Goal: Transaction & Acquisition: Purchase product/service

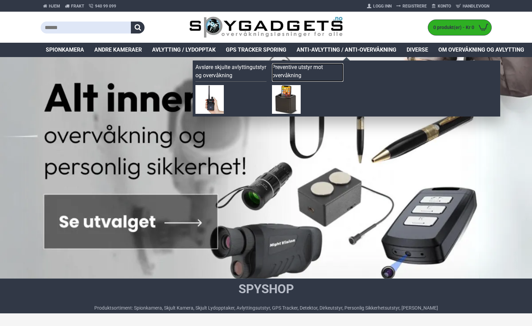
click at [287, 73] on link "Preventive utstyr mot overvåkning" at bounding box center [307, 72] width 71 height 18
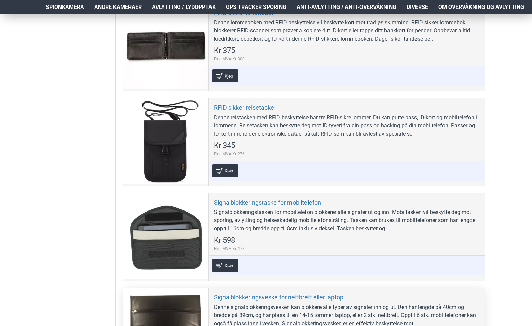
scroll to position [137, 0]
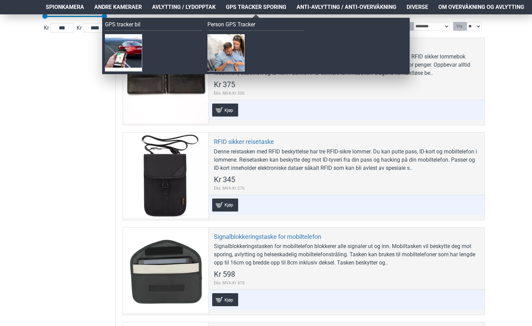
click at [243, 5] on span "GPS Tracker Sporing" at bounding box center [256, 7] width 60 height 8
click at [262, 4] on span "GPS Tracker Sporing" at bounding box center [256, 7] width 60 height 8
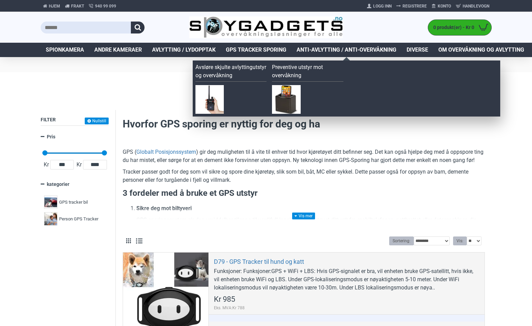
click at [337, 49] on span "Anti-avlytting / Anti-overvåkning" at bounding box center [347, 50] width 100 height 8
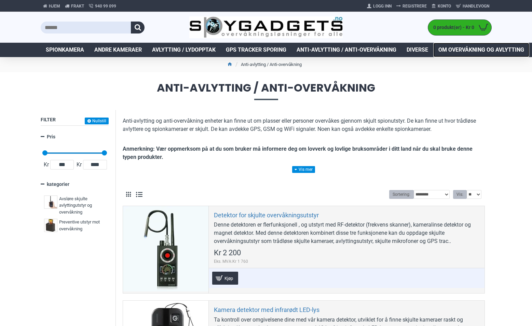
click at [470, 50] on span "Om overvåkning og avlytting" at bounding box center [481, 50] width 86 height 8
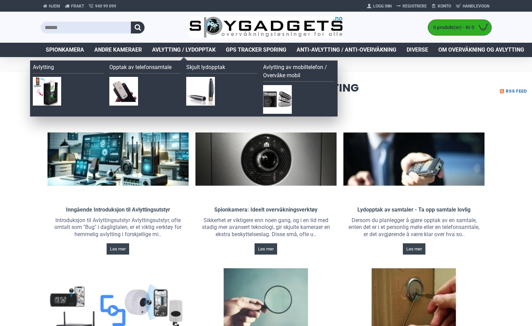
click at [188, 47] on span "Avlytting / Lydopptak" at bounding box center [184, 50] width 64 height 8
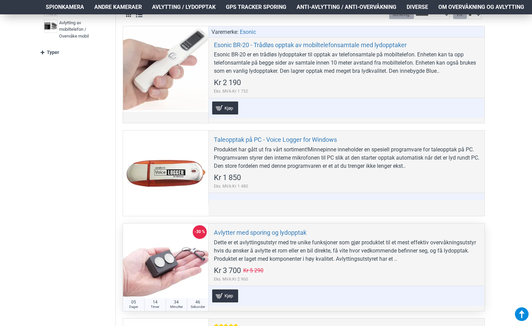
scroll to position [307, 0]
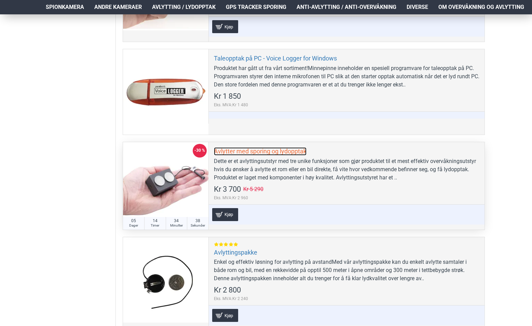
click at [285, 151] on link "Avlytter med sporing og lydopptak" at bounding box center [260, 151] width 93 height 8
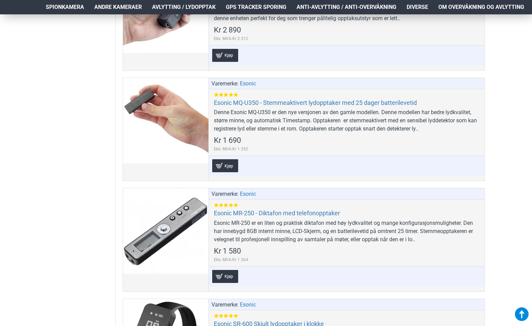
scroll to position [854, 0]
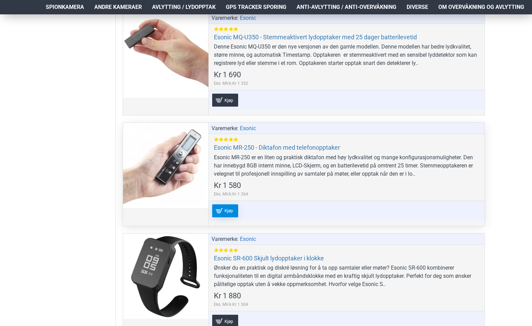
click at [218, 211] on link "Kjøp" at bounding box center [225, 210] width 26 height 13
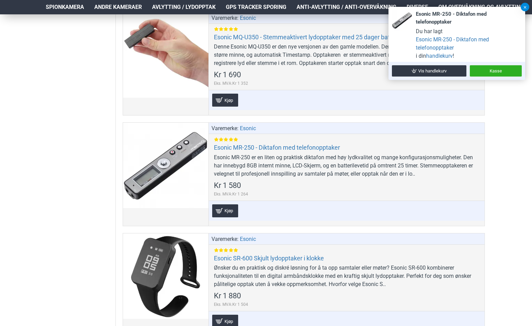
click at [525, 9] on button at bounding box center [525, 7] width 9 height 9
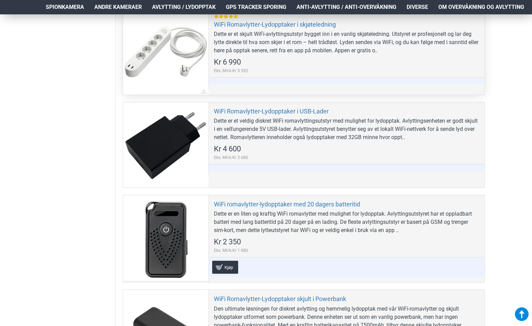
scroll to position [2050, 0]
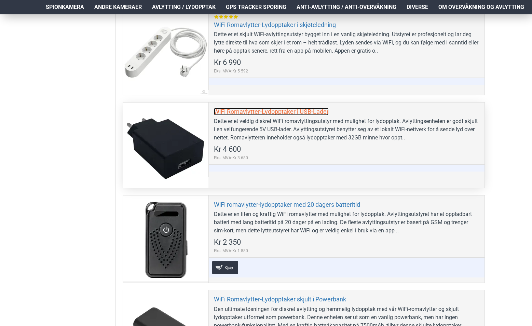
click at [273, 111] on link "WiFi Romavlytter-Lydopptaker i USB-Lader" at bounding box center [271, 112] width 115 height 8
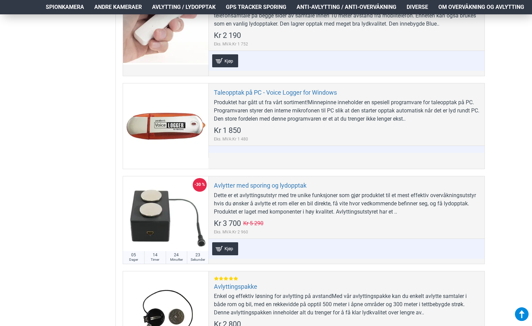
scroll to position [137, 0]
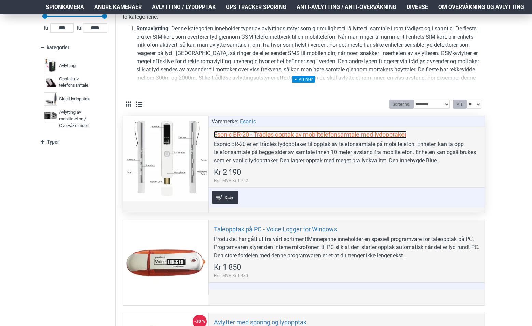
click at [316, 133] on link "Esonic BR-20 - Trådløs opptak av mobiltelefonsamtale med lydopptaker" at bounding box center [310, 134] width 193 height 8
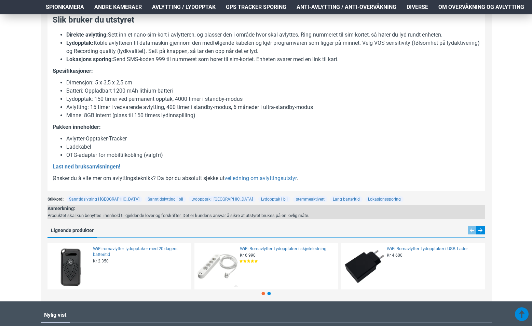
scroll to position [615, 0]
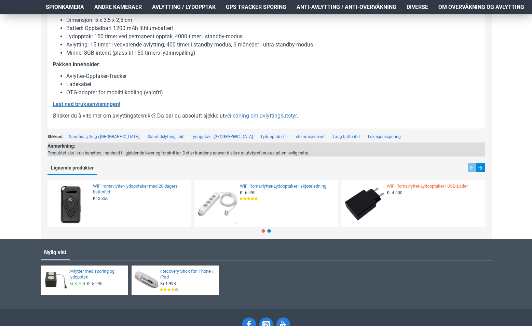
click at [413, 185] on link "WiFi Romavlytter-Lydopptaker i USB-Lader" at bounding box center [434, 186] width 94 height 6
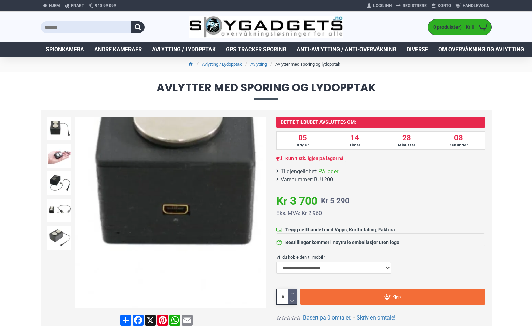
scroll to position [0, 0]
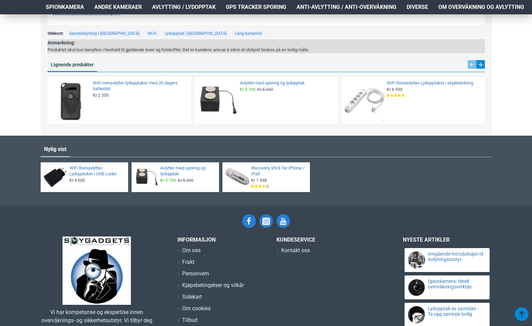
scroll to position [717, 0]
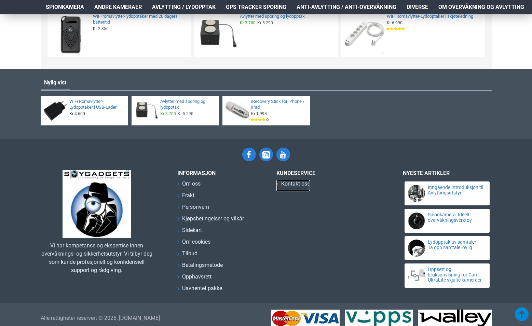
click at [286, 181] on span "Kontakt oss" at bounding box center [295, 184] width 29 height 8
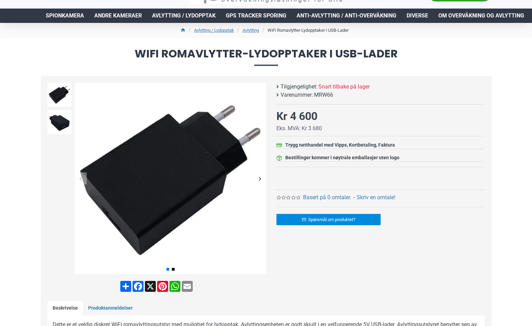
scroll to position [0, 0]
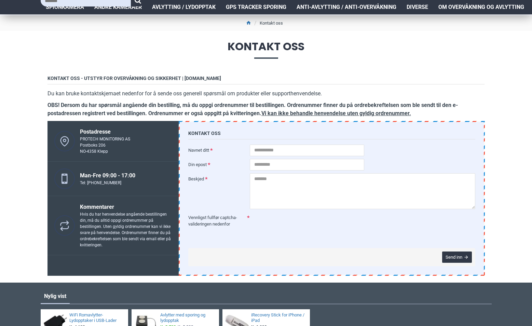
scroll to position [137, 0]
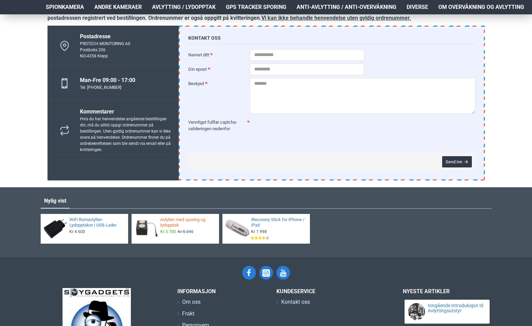
click at [166, 222] on link "Avlytter med sporing og lydopptak" at bounding box center [187, 223] width 54 height 12
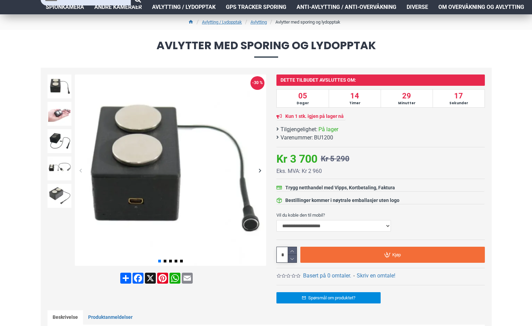
scroll to position [102, 0]
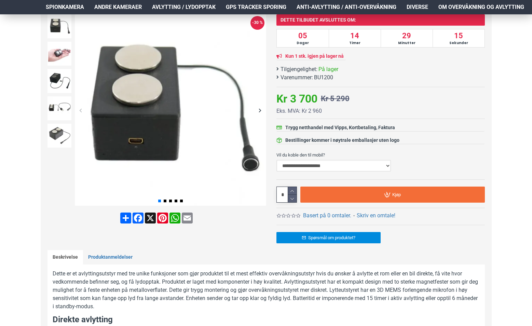
click at [328, 166] on select "**********" at bounding box center [333, 166] width 114 height 12
select select "***"
click at [276, 160] on select "**********" at bounding box center [333, 166] width 114 height 12
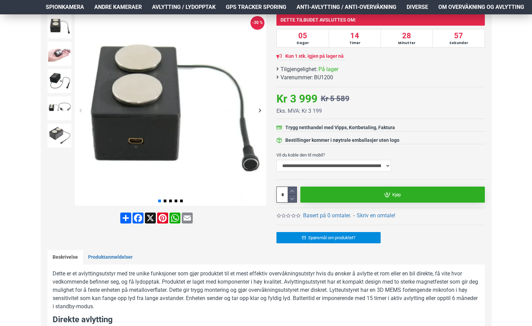
click at [371, 191] on link "Kjøp" at bounding box center [392, 195] width 184 height 16
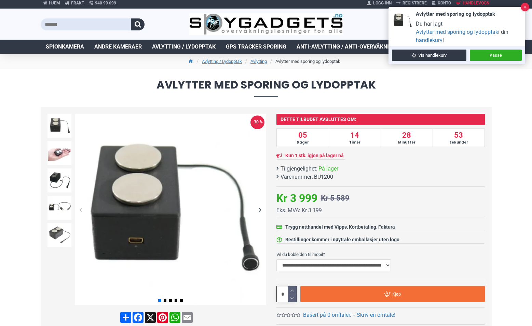
scroll to position [0, 0]
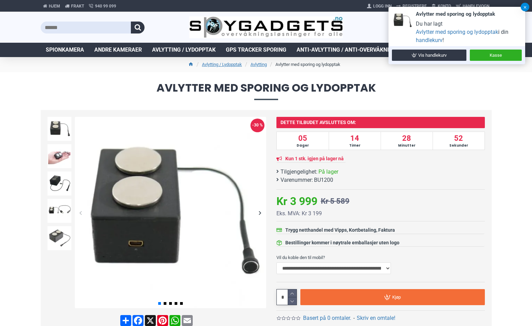
click at [523, 7] on button at bounding box center [525, 7] width 9 height 9
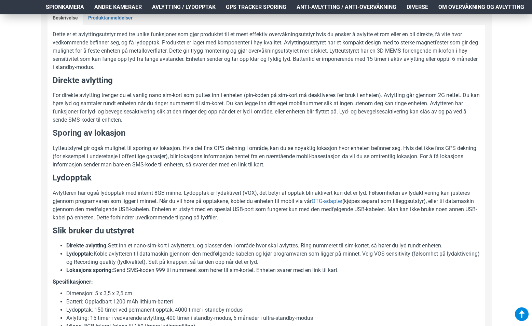
scroll to position [205, 0]
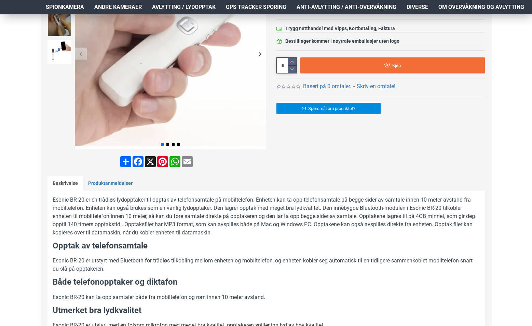
scroll to position [171, 0]
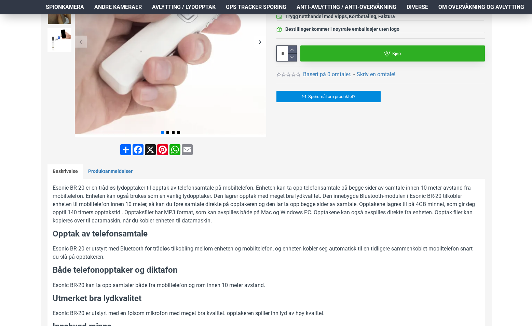
click at [396, 54] on span "Kjøp" at bounding box center [396, 53] width 9 height 4
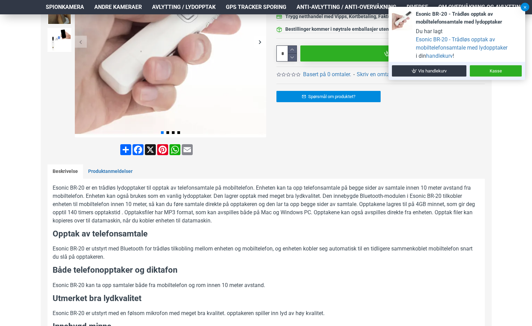
click at [525, 5] on button at bounding box center [525, 7] width 9 height 9
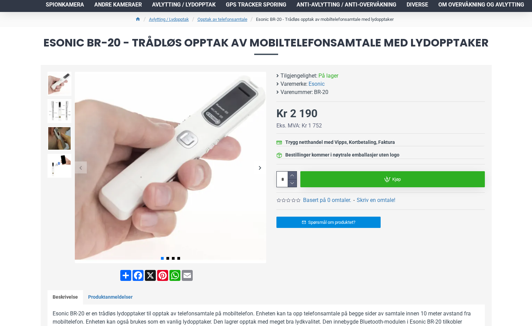
scroll to position [0, 0]
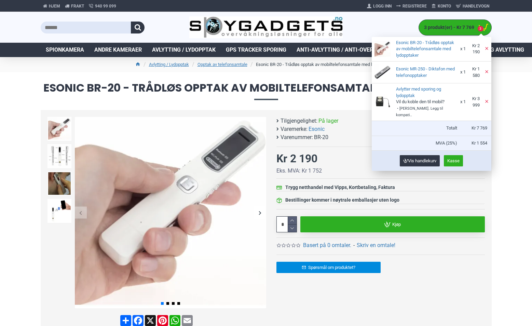
click at [439, 29] on span "3 produkt(er) - Kr 7 769" at bounding box center [447, 27] width 57 height 7
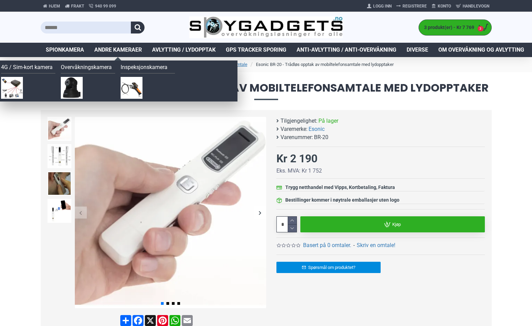
click at [123, 50] on span "Andre kameraer" at bounding box center [117, 50] width 47 height 8
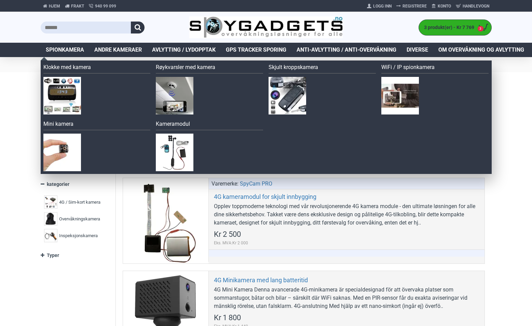
click at [80, 50] on span "Spionkamera" at bounding box center [65, 50] width 38 height 8
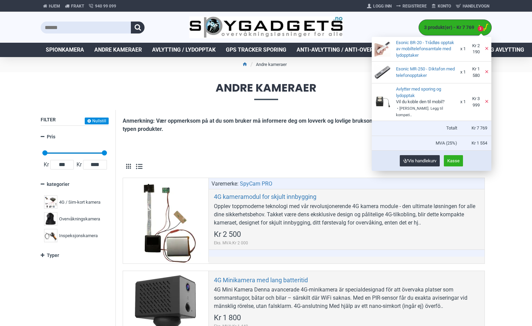
click at [454, 28] on span "3 produkt(er) - Kr 7 769" at bounding box center [447, 27] width 57 height 7
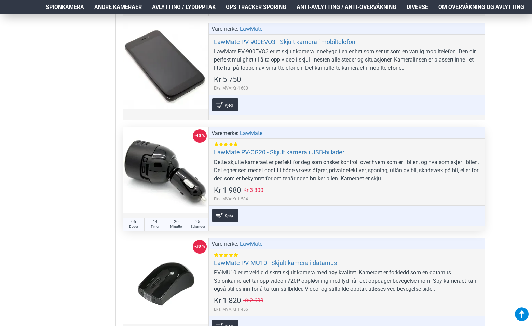
scroll to position [1537, 0]
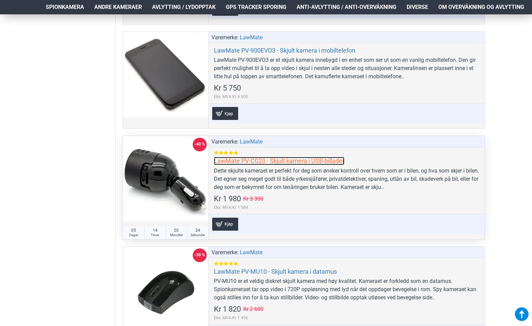
click at [270, 161] on link "LawMate PV-CG20 - Skjult kamera i USB-billader" at bounding box center [279, 161] width 130 height 8
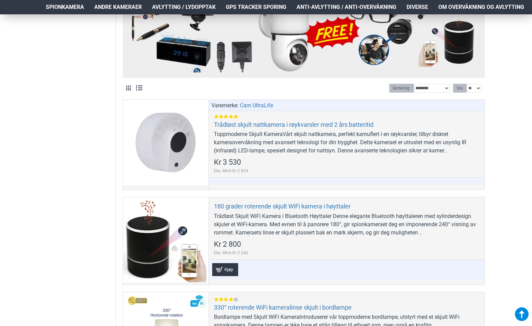
scroll to position [273, 0]
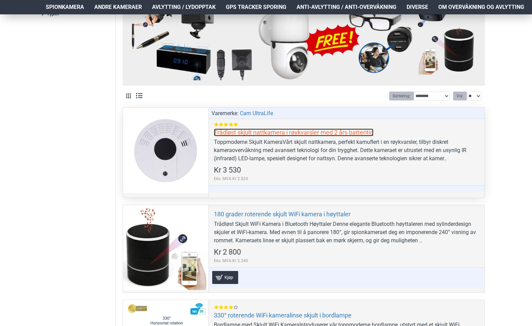
click at [278, 130] on link "Trådløst skjult nattkamera i røykvarsler med 2 års batteritid" at bounding box center [294, 132] width 160 height 8
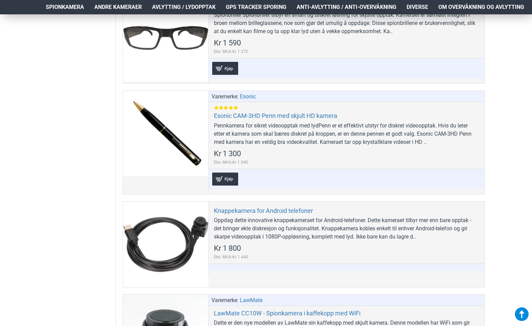
scroll to position [922, 0]
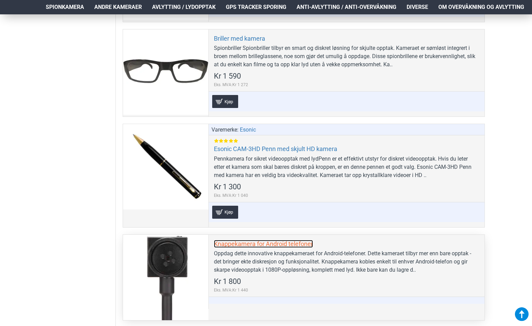
click at [255, 244] on link "Knappekamera for Android telefoner" at bounding box center [263, 244] width 99 height 8
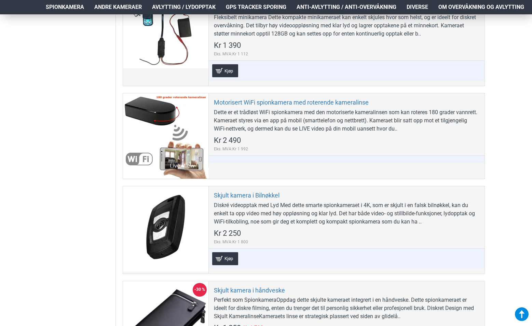
scroll to position [1913, 0]
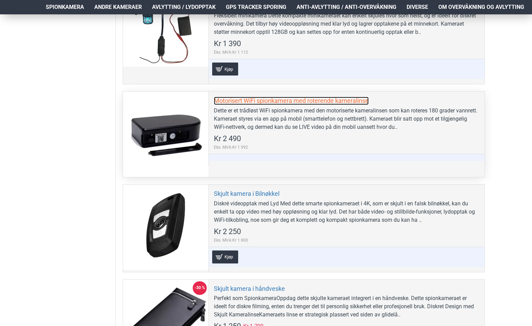
click at [290, 101] on link "Motorisert WiFi spionkamera med roterende kameralinse" at bounding box center [291, 101] width 155 height 8
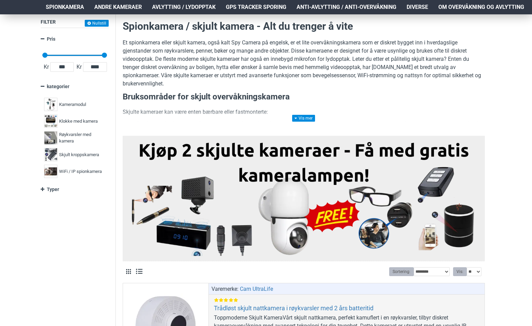
scroll to position [0, 0]
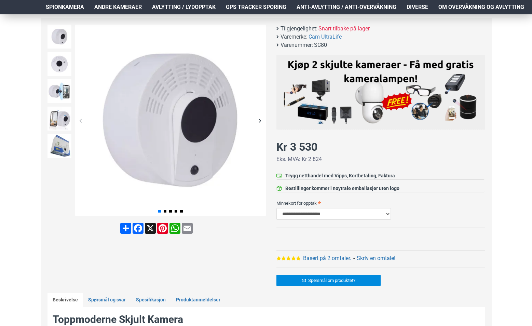
scroll to position [102, 0]
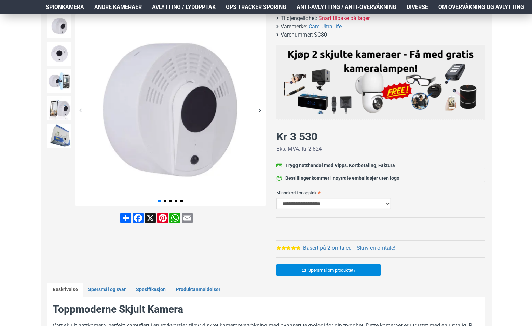
click at [365, 205] on select "**********" at bounding box center [333, 204] width 114 height 12
click at [276, 198] on select "**********" at bounding box center [333, 204] width 114 height 12
click at [382, 204] on select "**********" at bounding box center [333, 204] width 114 height 12
click at [276, 198] on select "**********" at bounding box center [333, 204] width 114 height 12
click at [353, 205] on select "**********" at bounding box center [333, 204] width 114 height 12
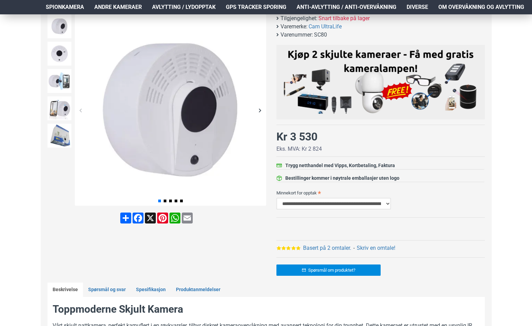
select select "***"
click at [276, 198] on select "**********" at bounding box center [333, 204] width 114 height 12
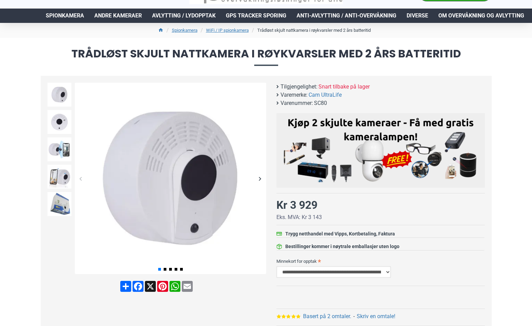
scroll to position [0, 0]
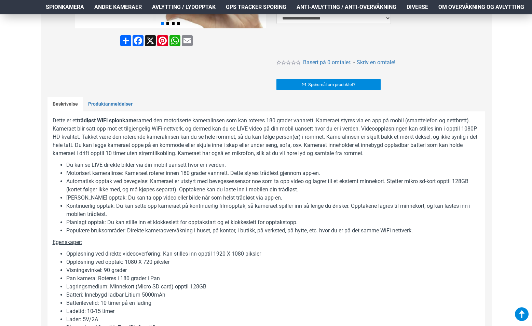
scroll to position [273, 0]
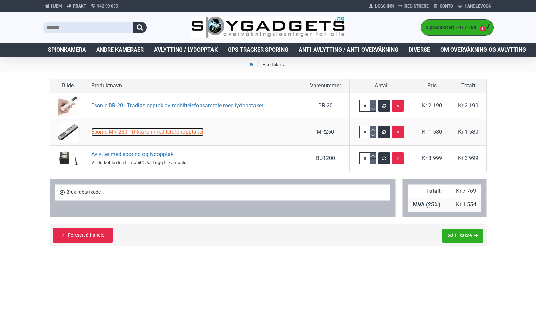
click at [144, 132] on link "Esonic MR-250 - Diktafon med telefonopptaker" at bounding box center [147, 132] width 112 height 8
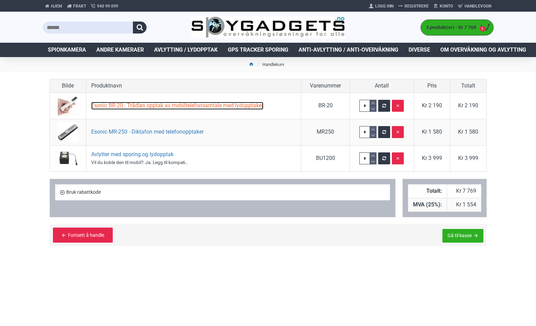
click at [116, 105] on link "Esonic BR-20 - Trådløs opptak av mobiltelefonsamtale med lydopptaker" at bounding box center [177, 106] width 172 height 8
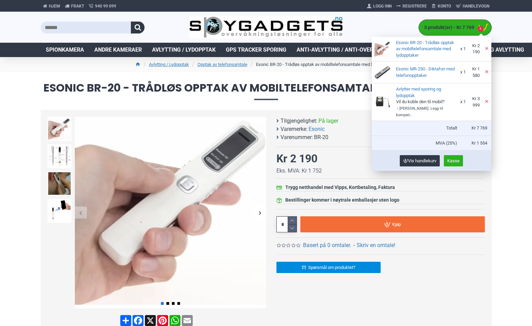
click at [441, 27] on span "3 produkt(er) - Kr 7 769" at bounding box center [447, 27] width 57 height 7
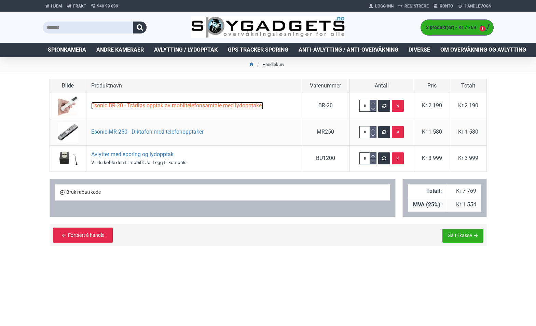
click at [142, 104] on link "Esonic BR-20 - Trådløs opptak av mobiltelefonsamtale med lydopptaker" at bounding box center [177, 106] width 172 height 8
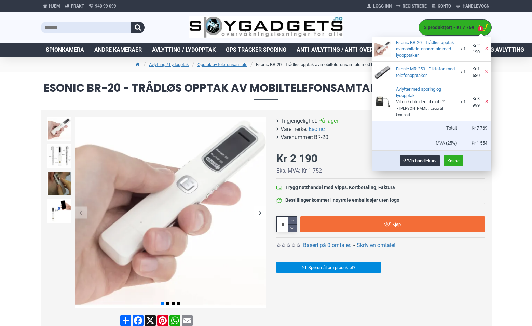
click at [455, 27] on span "3 produkt(er) - Kr 7 769" at bounding box center [447, 27] width 57 height 7
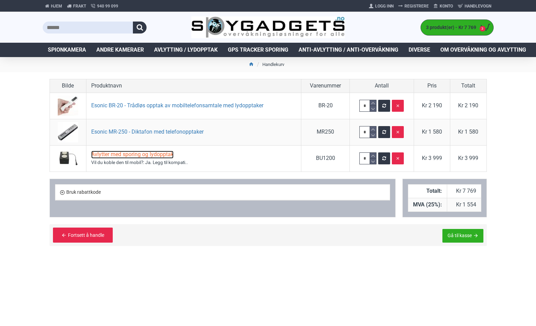
click at [115, 153] on link "Avlytter med sporing og lydopptak" at bounding box center [132, 155] width 82 height 8
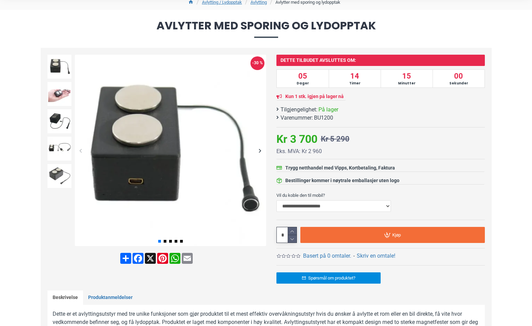
scroll to position [68, 0]
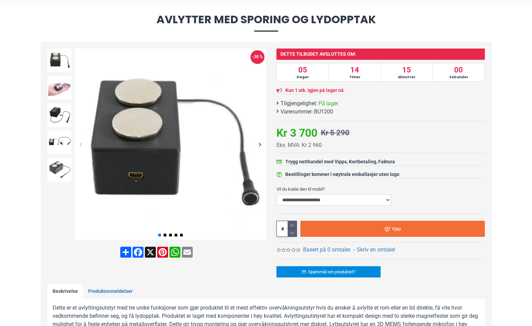
click at [308, 197] on select "**********" at bounding box center [333, 200] width 114 height 12
click at [451, 168] on div "Avlytter med sporing og lydopptak Kun 1 stk. igjen på lager nå Tilgjengelighet:…" at bounding box center [380, 154] width 208 height 210
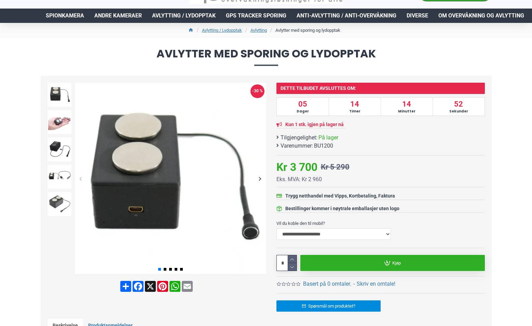
scroll to position [0, 0]
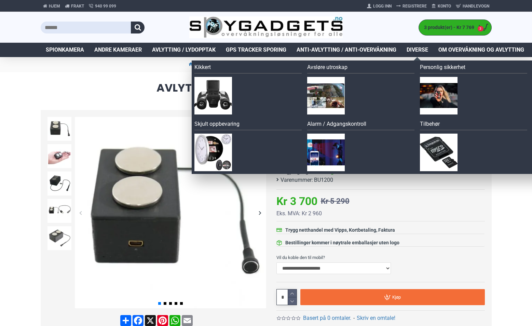
click at [419, 49] on span "Diverse" at bounding box center [418, 50] width 22 height 8
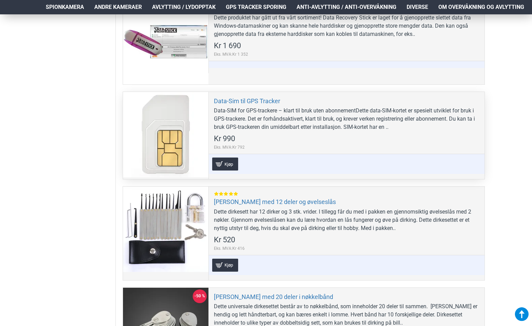
scroll to position [410, 0]
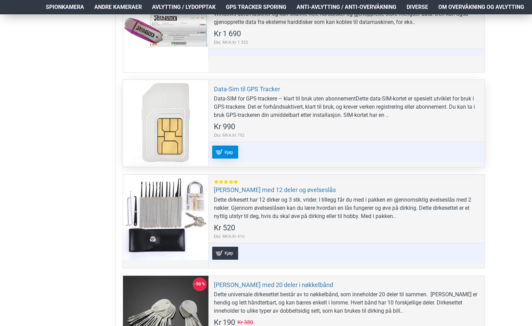
click at [231, 150] on span "Kjøp" at bounding box center [229, 152] width 12 height 4
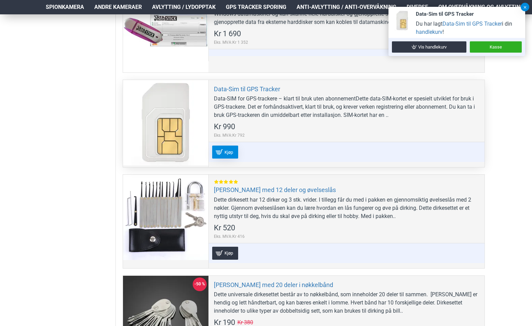
click at [522, 7] on button at bounding box center [525, 7] width 9 height 9
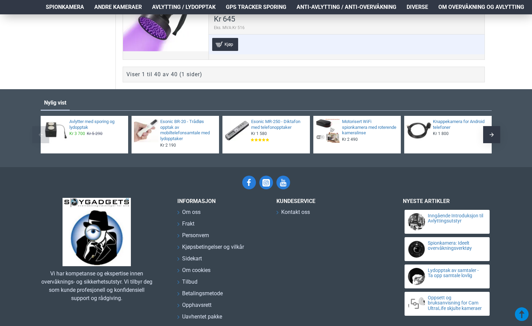
scroll to position [4048, 0]
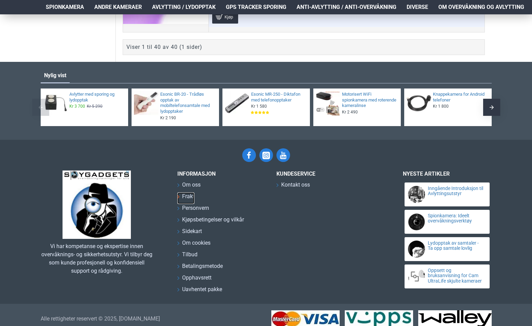
click at [188, 192] on span "Frakt" at bounding box center [188, 196] width 12 height 8
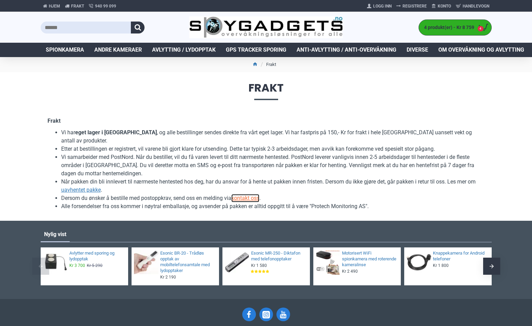
click at [250, 195] on u "kontakt oss" at bounding box center [245, 198] width 28 height 6
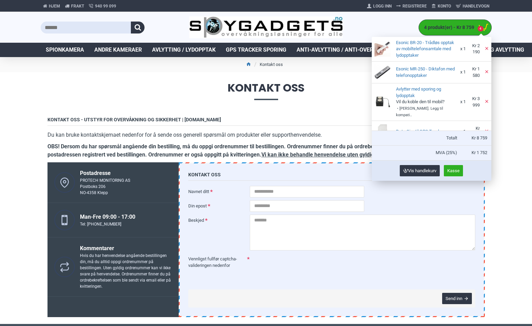
click at [452, 26] on span "4 produkt(er) - Kr 8 759" at bounding box center [447, 27] width 57 height 7
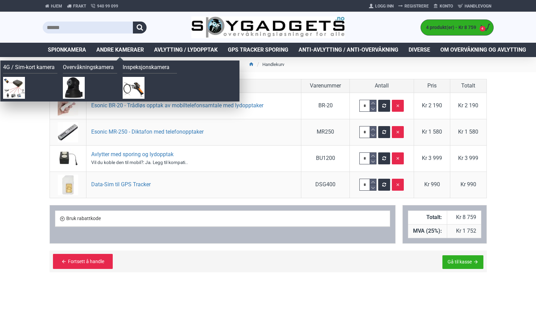
click at [128, 47] on span "Andre kameraer" at bounding box center [119, 50] width 47 height 8
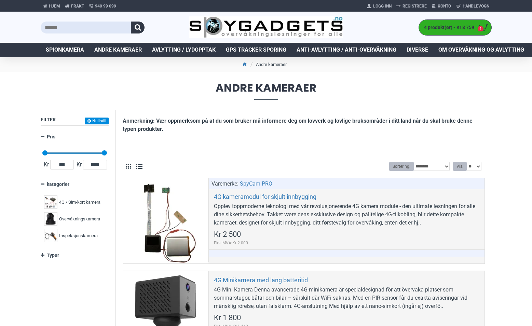
click at [80, 49] on span "Spionkamera" at bounding box center [65, 50] width 38 height 8
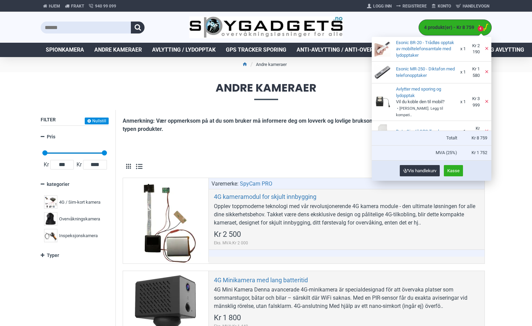
click at [447, 29] on span "4 produkt(er) - Kr 8 759" at bounding box center [447, 27] width 57 height 7
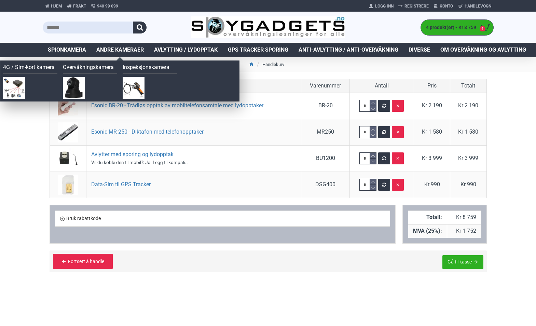
click at [128, 47] on span "Andre kameraer" at bounding box center [119, 50] width 47 height 8
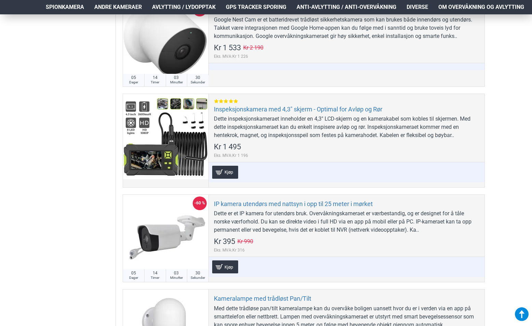
scroll to position [478, 0]
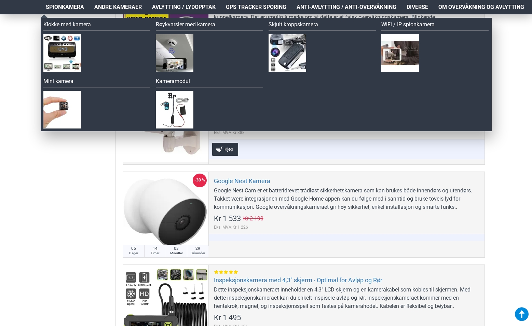
click at [59, 5] on span "Spionkamera" at bounding box center [65, 7] width 38 height 8
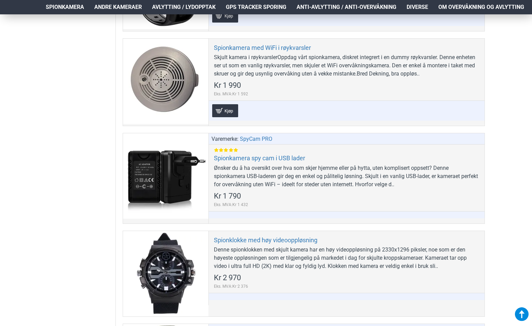
scroll to position [2596, 0]
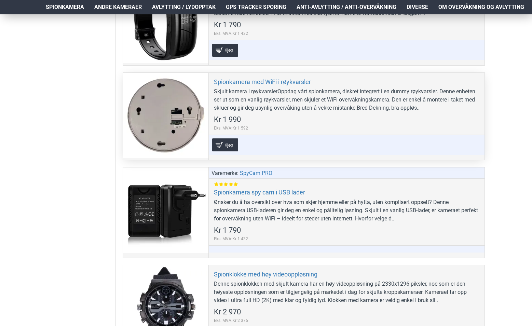
click at [277, 89] on div "Skjult kamera i røykvarslerOppdag vårt spionkamera, diskret integrert i en dumm…" at bounding box center [346, 99] width 265 height 25
click at [279, 82] on link "Spionkamera med WiFi i røykvarsler" at bounding box center [262, 82] width 97 height 8
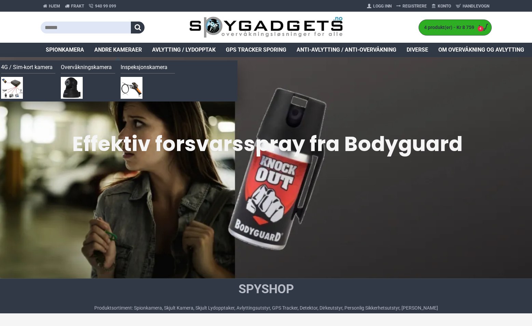
click at [109, 49] on span "Andre kameraer" at bounding box center [117, 50] width 47 height 8
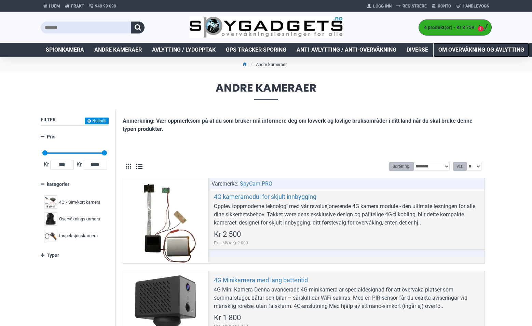
click at [467, 50] on span "Om overvåkning og avlytting" at bounding box center [481, 50] width 86 height 8
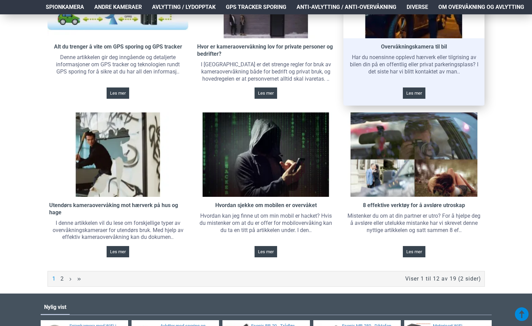
scroll to position [478, 0]
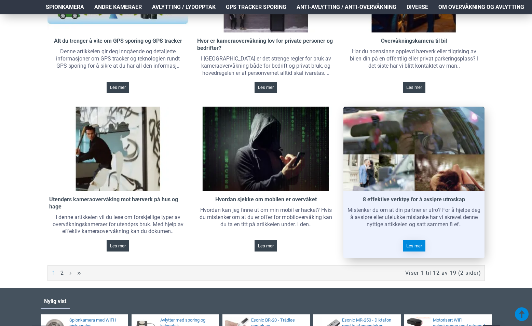
click at [417, 246] on span "Les mer" at bounding box center [414, 246] width 16 height 4
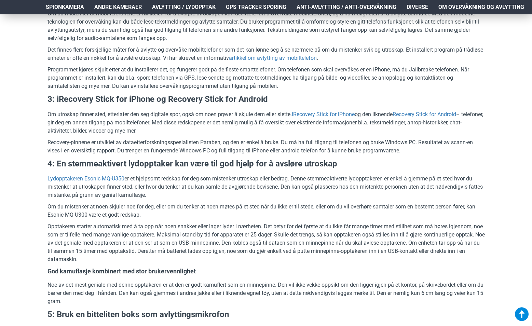
scroll to position [820, 0]
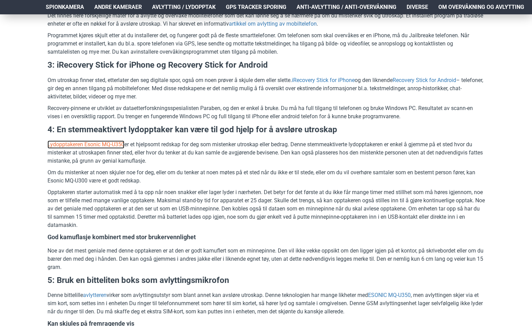
click at [90, 143] on link "Lydopptakeren Esonic MQ-U350" at bounding box center [85, 144] width 77 height 8
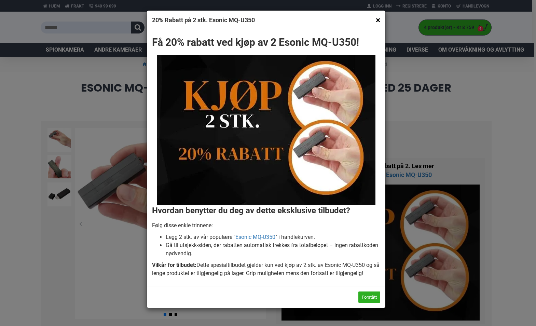
click at [378, 18] on button "×" at bounding box center [378, 20] width 4 height 9
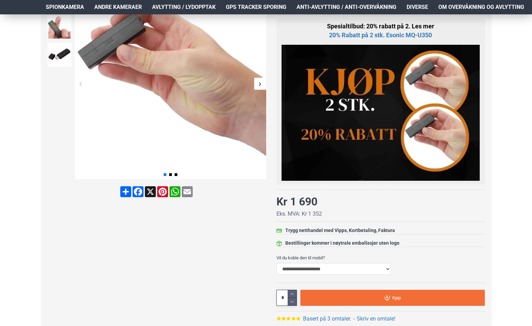
scroll to position [102, 0]
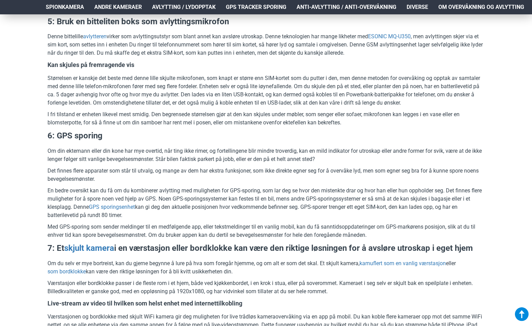
scroll to position [1093, 0]
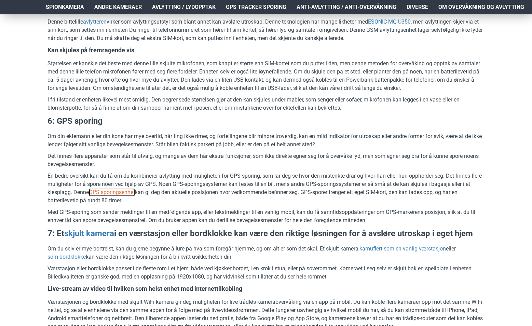
click at [125, 193] on link "GPS sporingsenhet" at bounding box center [112, 192] width 46 height 8
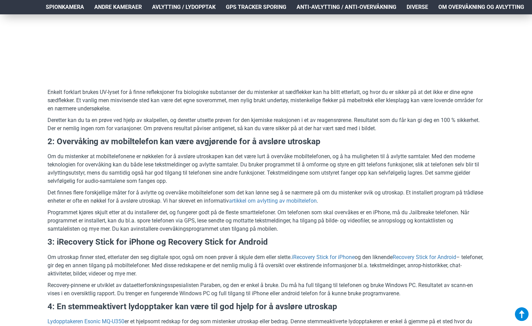
scroll to position [683, 0]
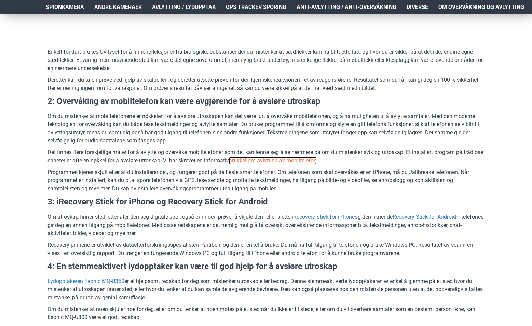
click at [287, 162] on link "artikkel om avlytting av mobiltelefon" at bounding box center [273, 160] width 88 height 8
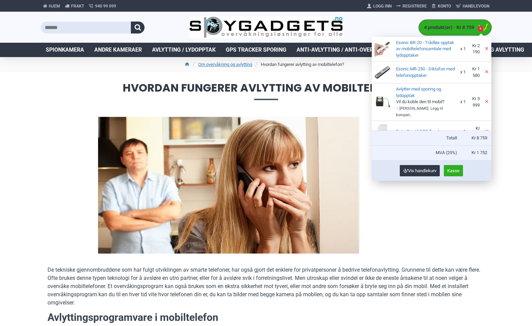
click at [443, 26] on span "4 produkt(er) - Kr 8 759" at bounding box center [447, 27] width 57 height 7
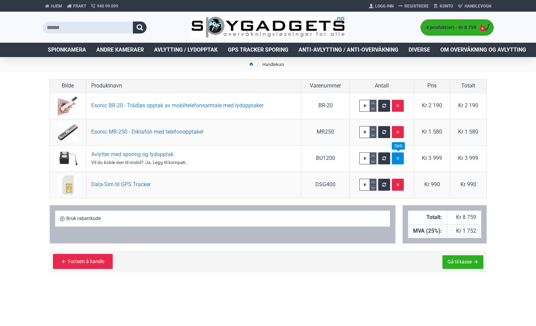
click at [398, 160] on icon "button" at bounding box center [398, 158] width 4 height 5
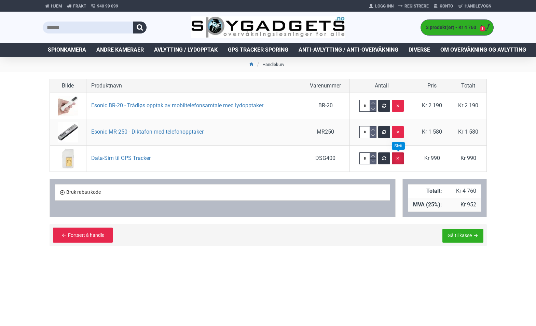
click at [398, 160] on icon "button" at bounding box center [398, 158] width 4 height 5
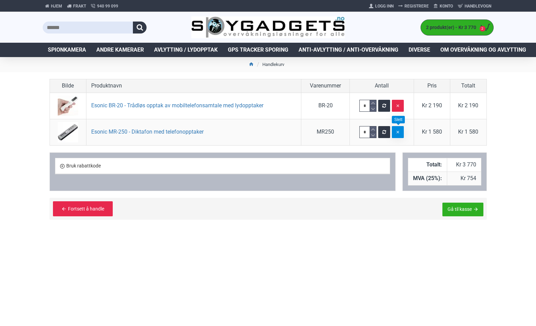
click at [399, 131] on icon "button" at bounding box center [398, 132] width 4 height 5
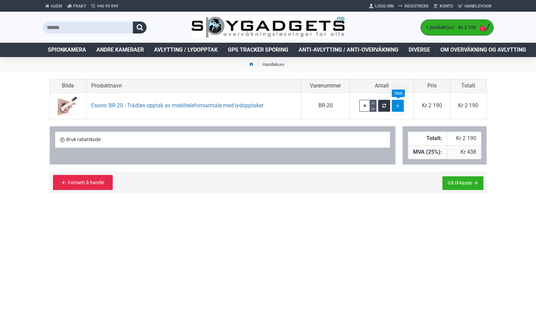
click at [398, 108] on icon "button" at bounding box center [398, 106] width 4 height 5
